Goal: Complete application form: Complete application form

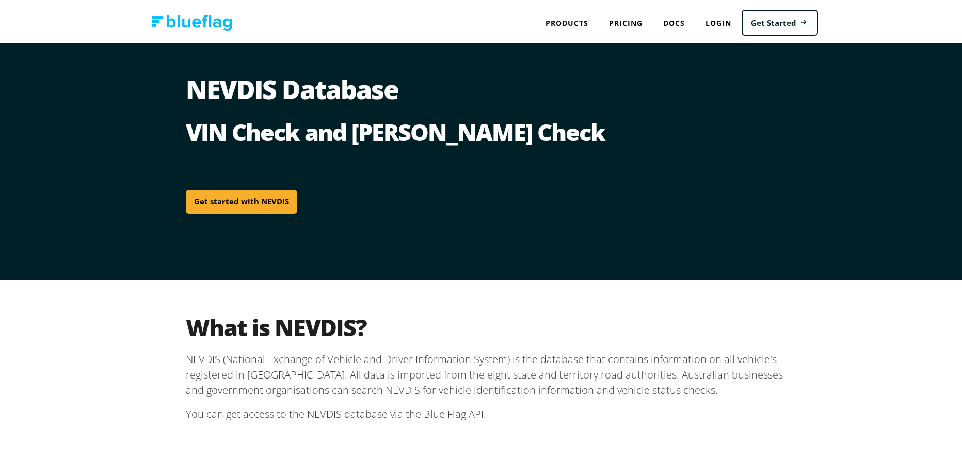
click at [244, 204] on link "Get started with NEVDIS" at bounding box center [242, 199] width 112 height 24
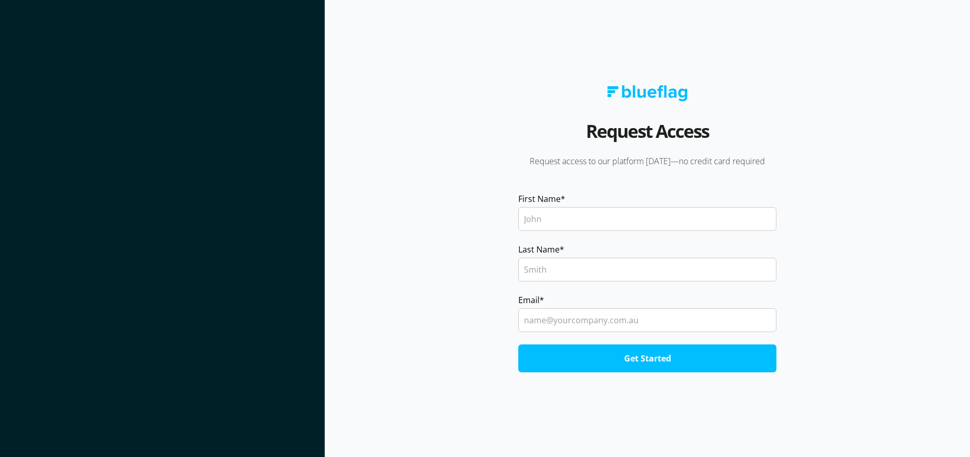
click at [589, 224] on input "First Name *" at bounding box center [647, 219] width 258 height 24
type input "[PERSON_NAME]"
type input "[GEOGRAPHIC_DATA]"
type input "b"
type input "[EMAIL_ADDRESS][DOMAIN_NAME]"
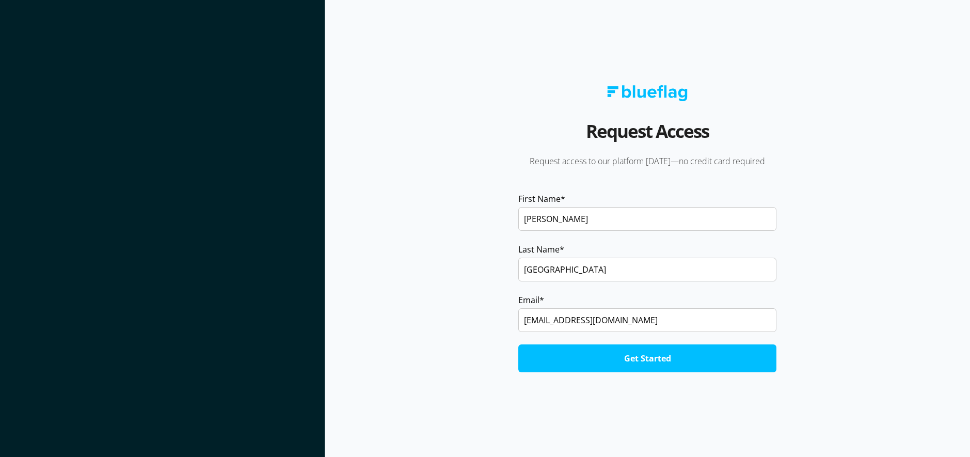
click at [518, 344] on input "Get Started" at bounding box center [647, 358] width 258 height 28
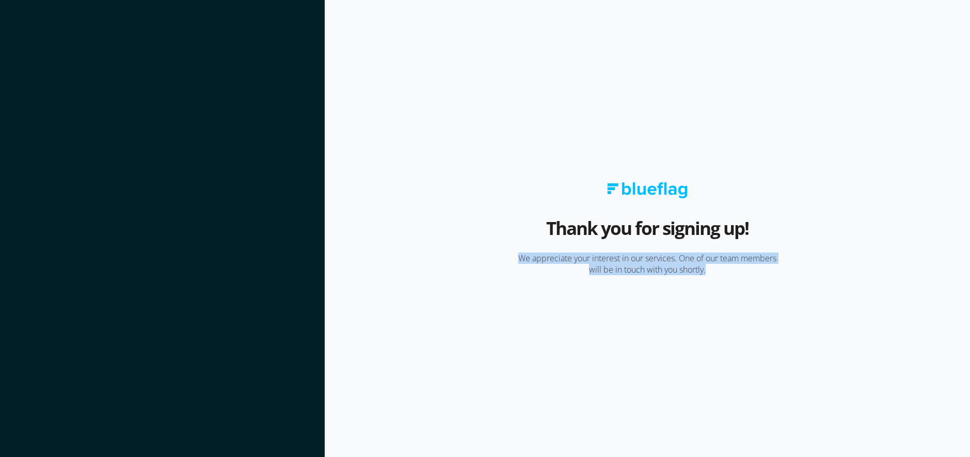
drag, startPoint x: 496, startPoint y: 256, endPoint x: 752, endPoint y: 270, distance: 256.5
click at [752, 270] on p "We appreciate your interest in our services. One of our team members will be in…" at bounding box center [647, 263] width 323 height 23
click at [753, 276] on section "Thank you for signing up! We appreciate your interest in our services. One of o…" at bounding box center [647, 228] width 645 height 457
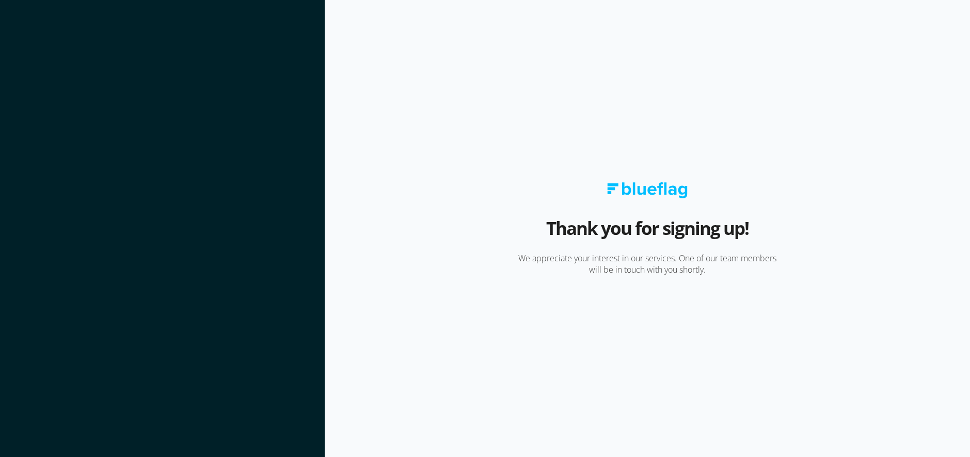
drag, startPoint x: 771, startPoint y: 263, endPoint x: 789, endPoint y: 257, distance: 18.6
click at [771, 263] on p "We appreciate your interest in our services. One of our team members will be in…" at bounding box center [647, 263] width 323 height 23
